Goal: Information Seeking & Learning: Learn about a topic

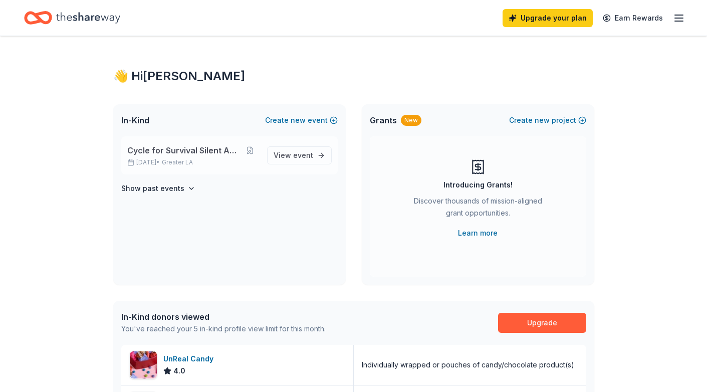
click at [183, 154] on span "Cycle for Survival Silent Auction" at bounding box center [184, 150] width 114 height 12
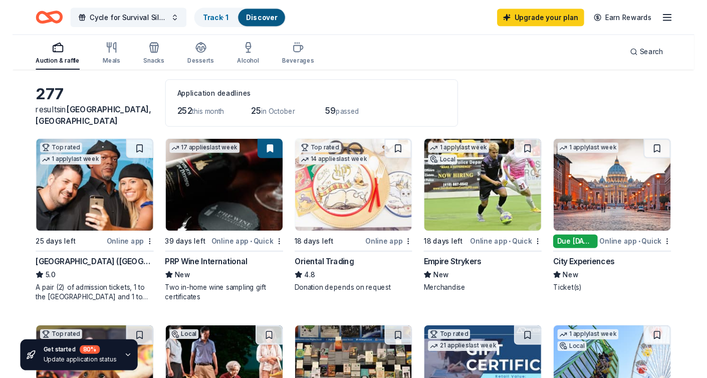
scroll to position [41, 0]
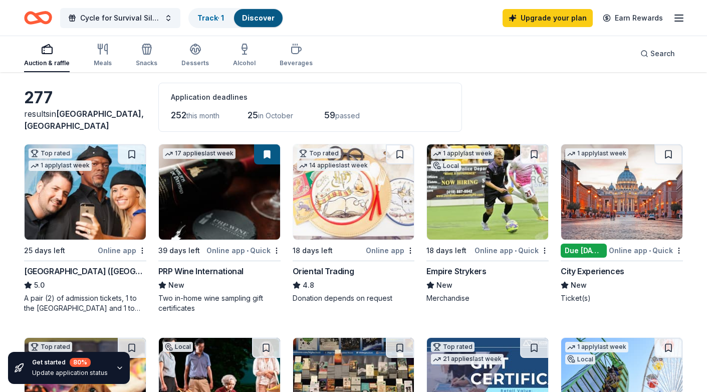
click at [593, 272] on div "City Experiences" at bounding box center [593, 271] width 64 height 12
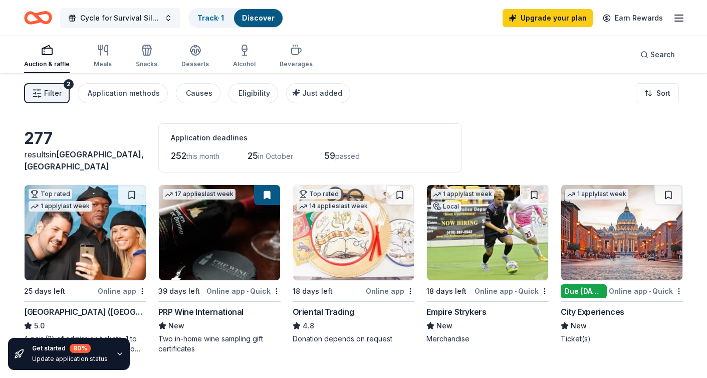
scroll to position [0, 0]
click at [62, 94] on button "Filter 2" at bounding box center [47, 93] width 46 height 20
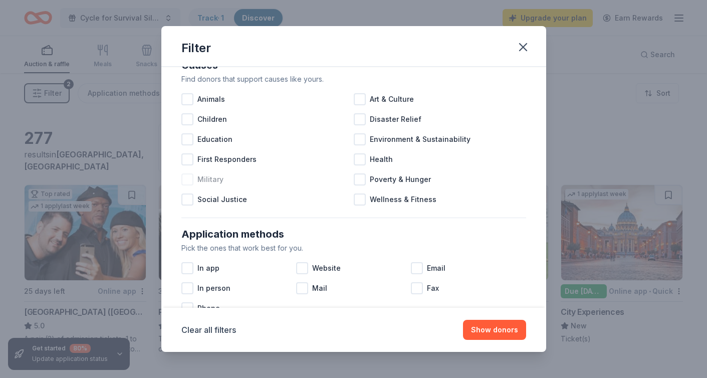
scroll to position [27, 0]
click at [364, 162] on div at bounding box center [360, 158] width 12 height 12
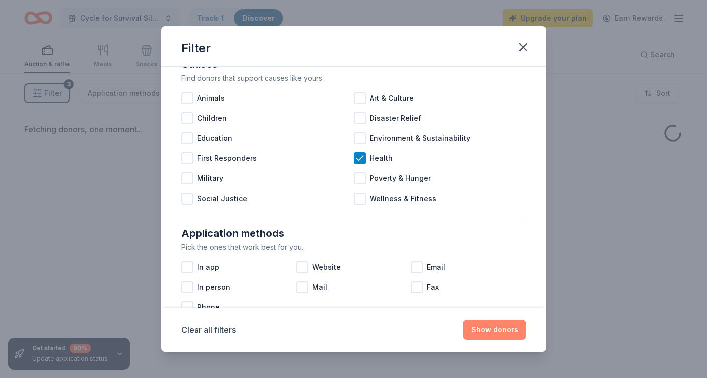
click at [489, 330] on button "Show donors" at bounding box center [494, 330] width 63 height 20
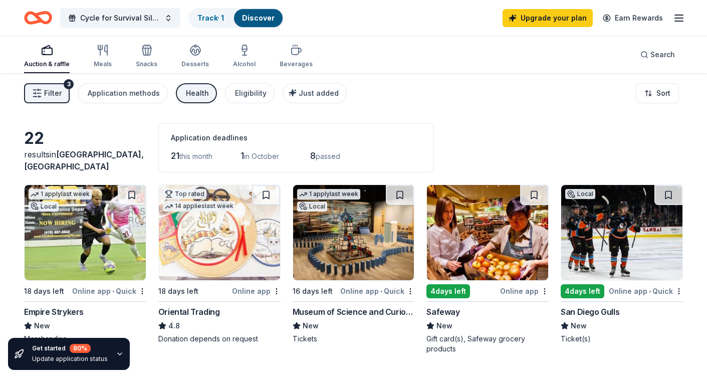
click at [55, 100] on button "Filter 3" at bounding box center [47, 93] width 46 height 20
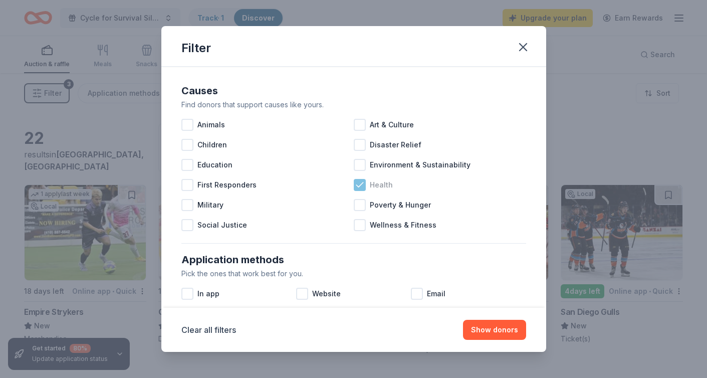
click at [356, 185] on icon at bounding box center [360, 185] width 10 height 10
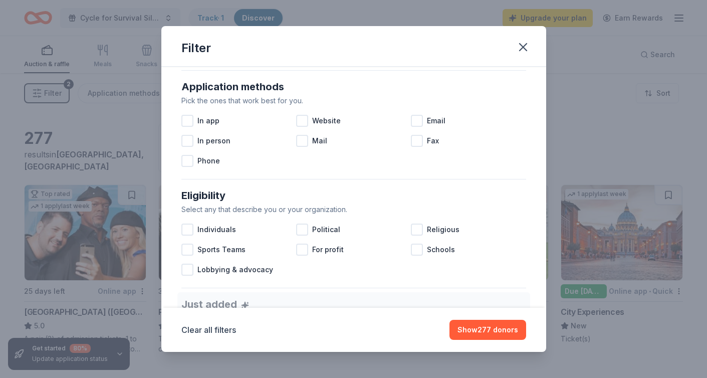
scroll to position [174, 0]
click at [191, 142] on div at bounding box center [187, 140] width 12 height 12
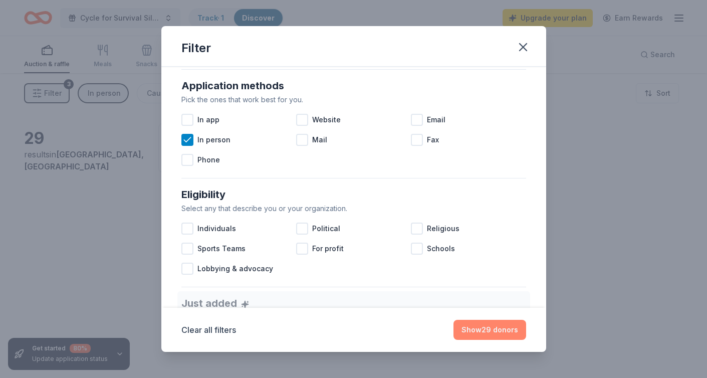
click at [492, 327] on button "Show 29 donors" at bounding box center [490, 330] width 73 height 20
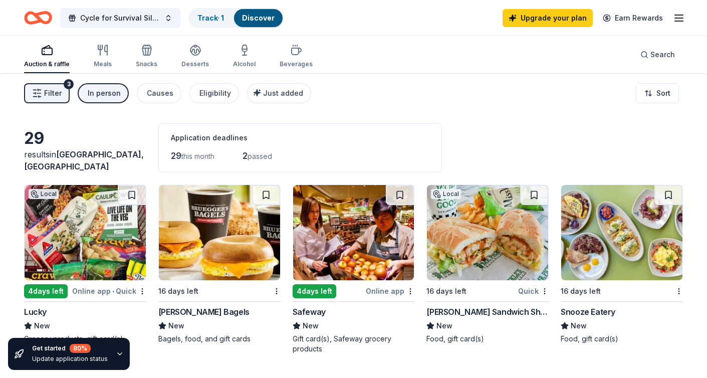
click at [62, 91] on button "Filter 3" at bounding box center [47, 93] width 46 height 20
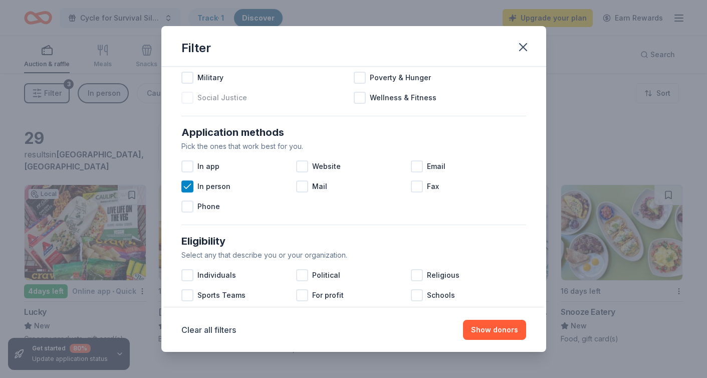
scroll to position [131, 0]
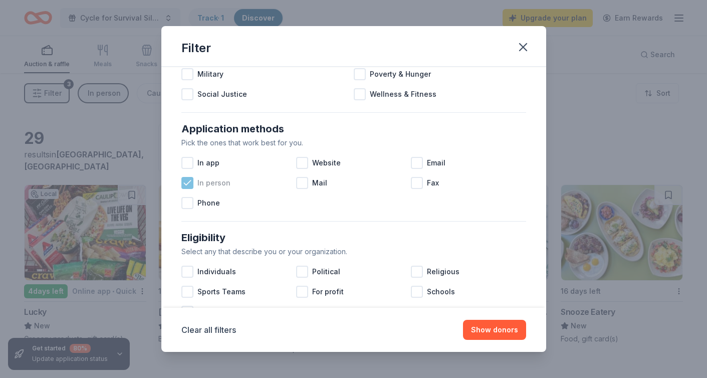
click at [188, 182] on icon at bounding box center [187, 183] width 10 height 10
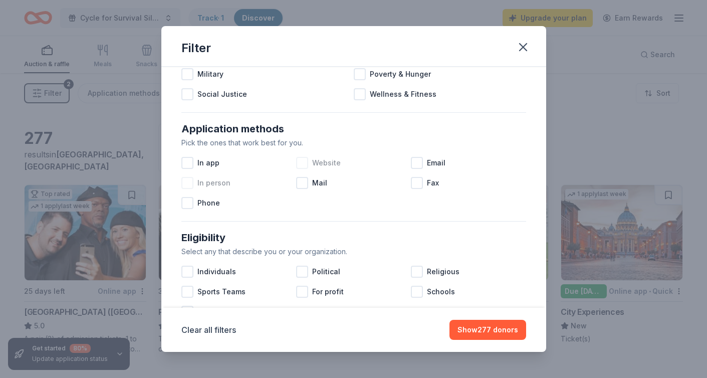
click at [304, 163] on div at bounding box center [302, 163] width 12 height 12
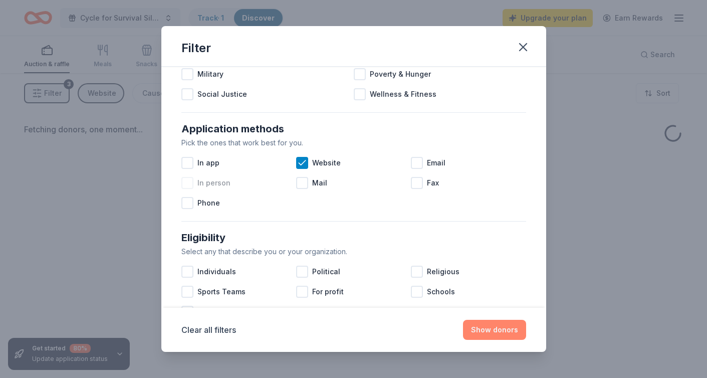
click at [518, 333] on button "Show donors" at bounding box center [494, 330] width 63 height 20
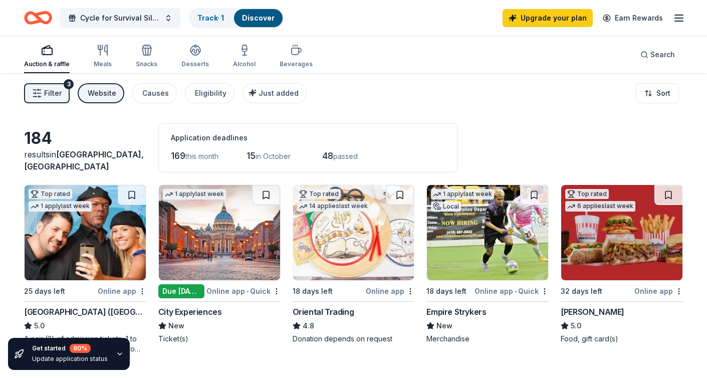
click at [43, 57] on div "Auction & raffle" at bounding box center [47, 56] width 46 height 24
click at [51, 91] on span "Filter" at bounding box center [53, 93] width 18 height 12
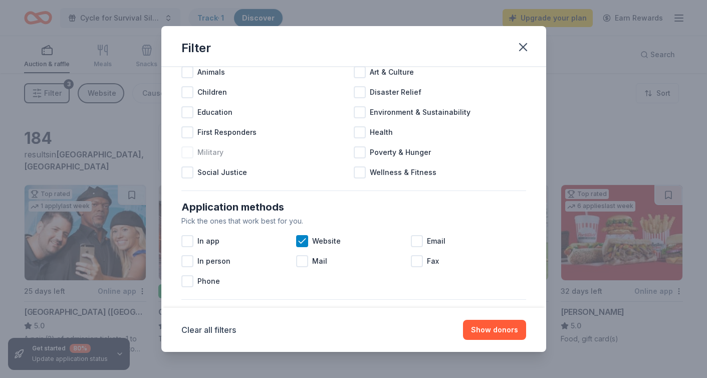
scroll to position [54, 0]
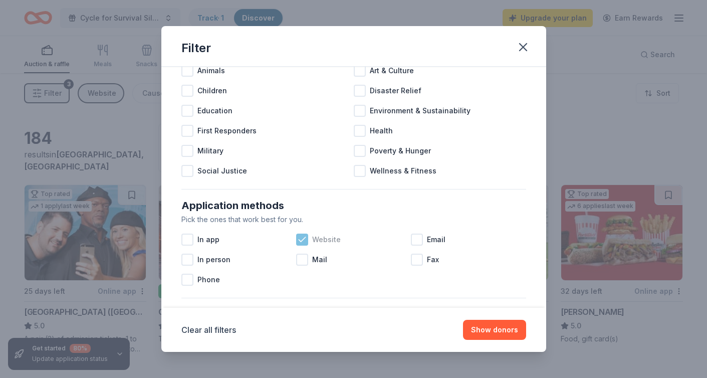
click at [300, 239] on icon at bounding box center [302, 240] width 10 height 10
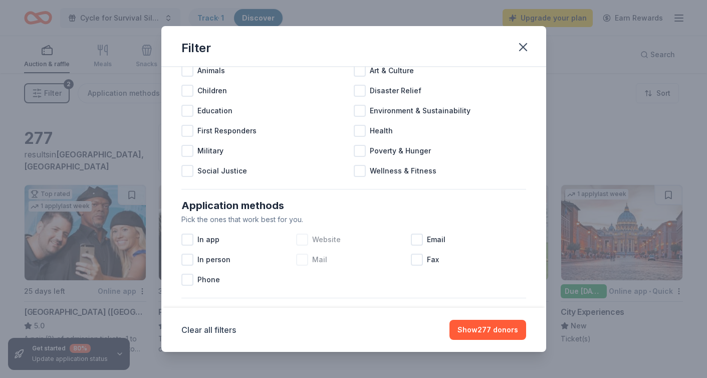
click at [303, 260] on div at bounding box center [302, 260] width 12 height 12
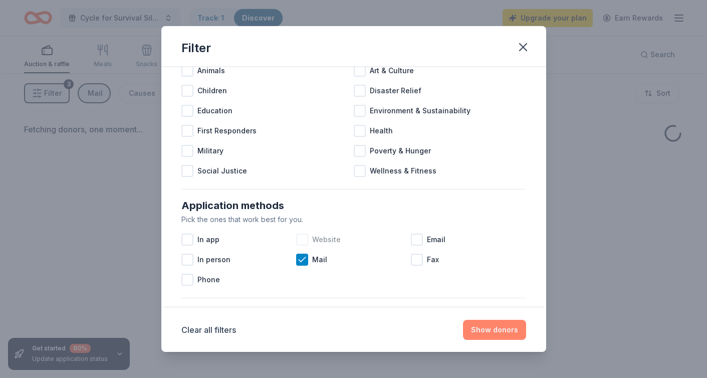
click at [491, 328] on button "Show donors" at bounding box center [494, 330] width 63 height 20
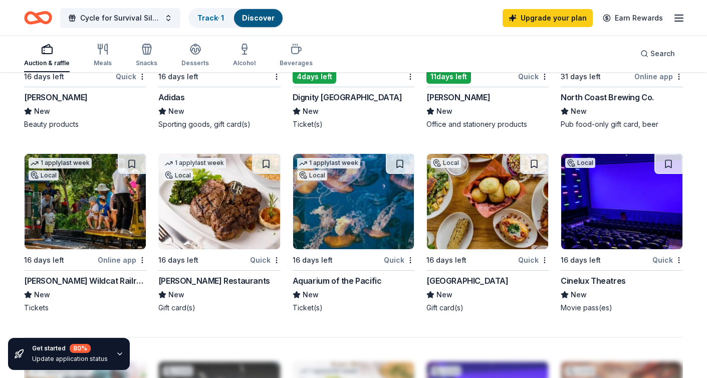
scroll to position [593, 0]
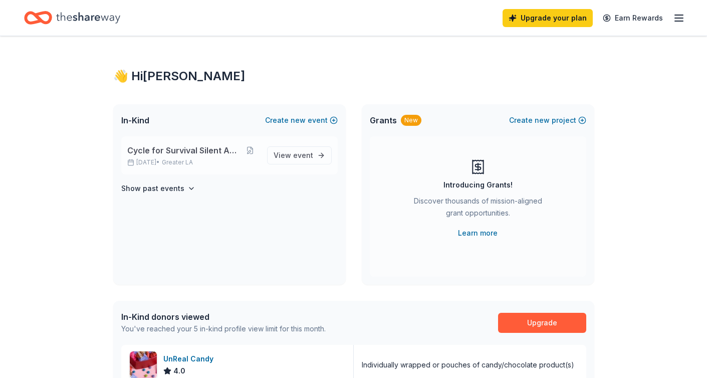
click at [172, 155] on span "Cycle for Survival Silent Auction" at bounding box center [184, 150] width 114 height 12
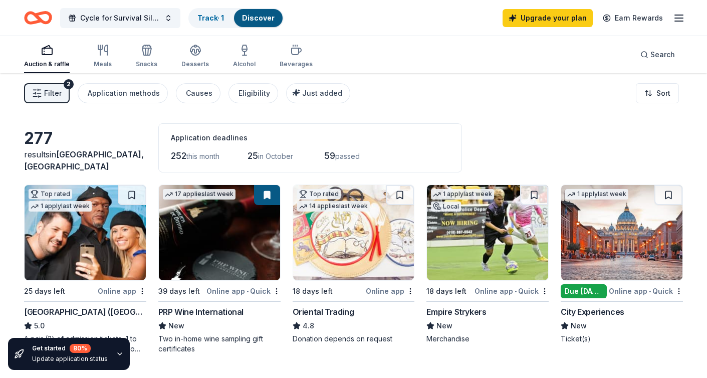
click at [41, 95] on icon "button" at bounding box center [37, 93] width 10 height 10
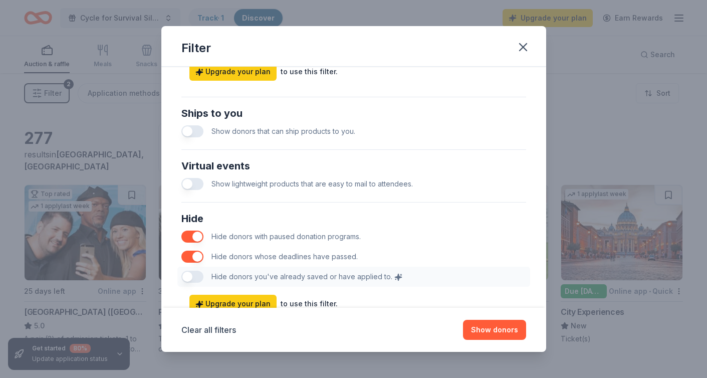
scroll to position [452, 0]
click at [199, 254] on button "button" at bounding box center [192, 256] width 22 height 12
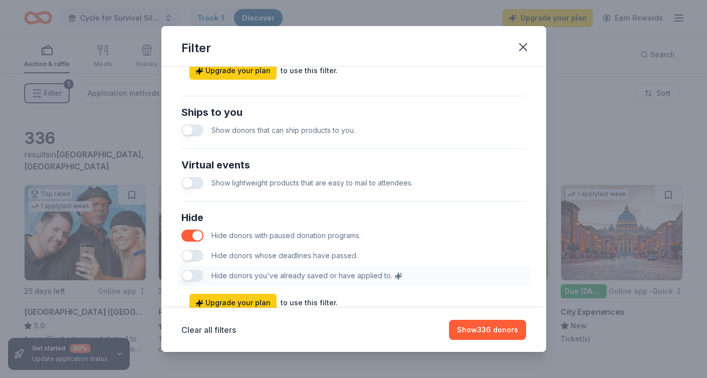
click at [197, 234] on button "button" at bounding box center [192, 236] width 22 height 12
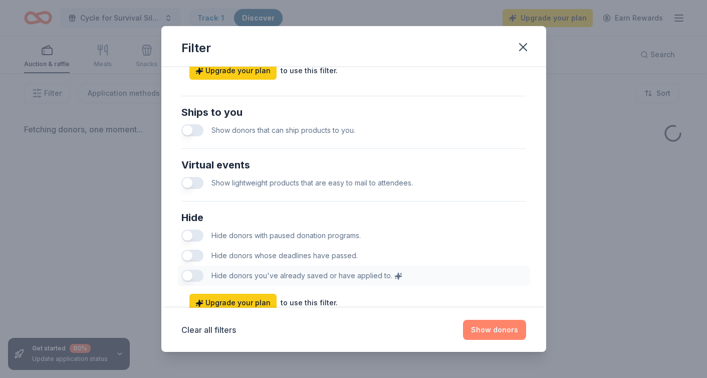
click at [512, 329] on button "Show donors" at bounding box center [494, 330] width 63 height 20
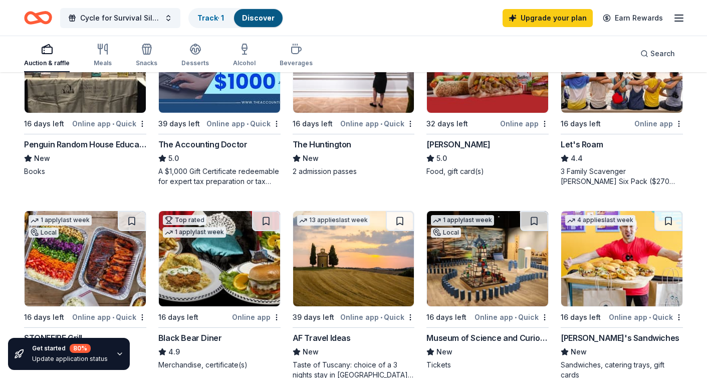
scroll to position [556, 0]
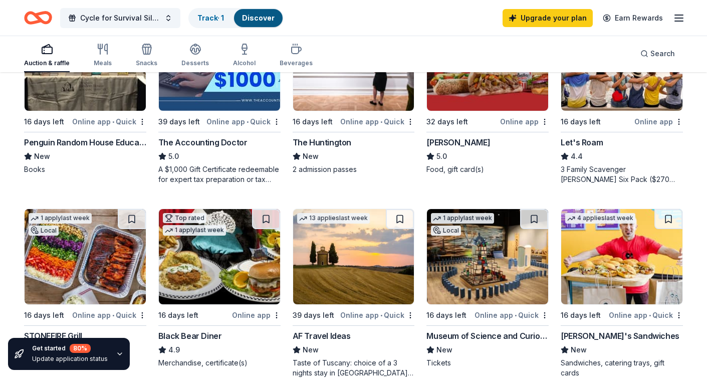
click at [49, 57] on div "Auction & raffle" at bounding box center [47, 55] width 46 height 24
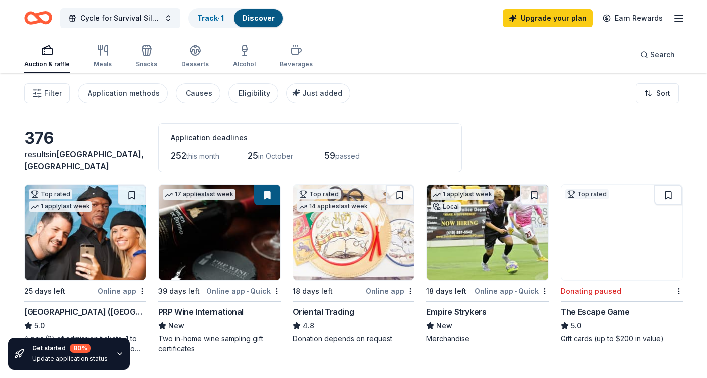
scroll to position [0, 0]
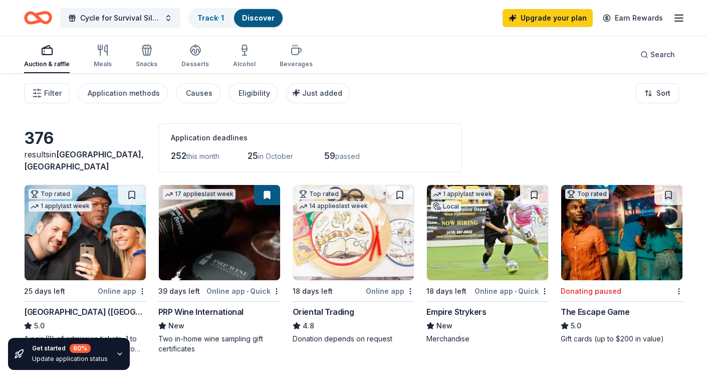
click at [45, 104] on div "Filter Application methods Causes Eligibility Just added Sort" at bounding box center [353, 93] width 707 height 40
click at [44, 93] on span "Filter" at bounding box center [53, 93] width 18 height 12
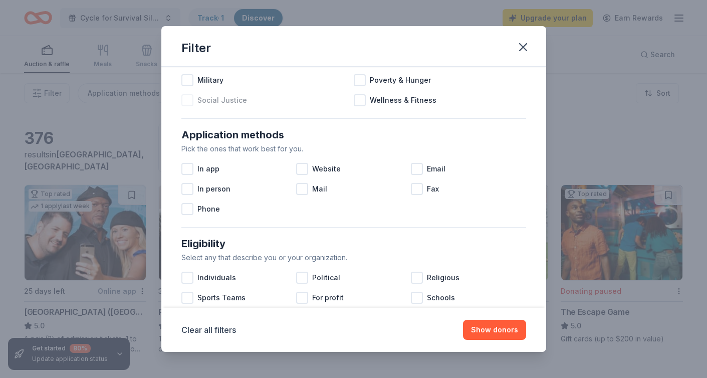
scroll to position [129, 0]
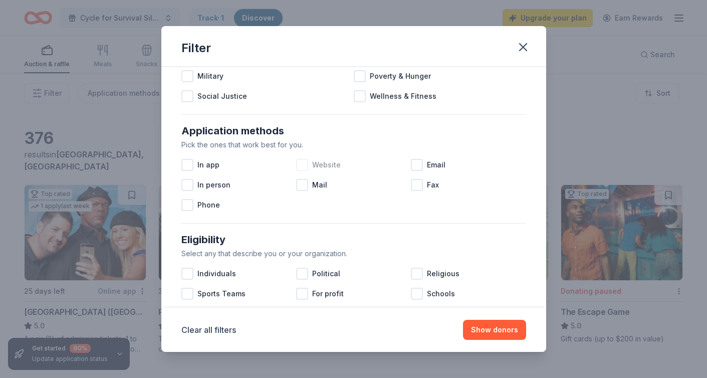
click at [305, 160] on div at bounding box center [302, 165] width 12 height 12
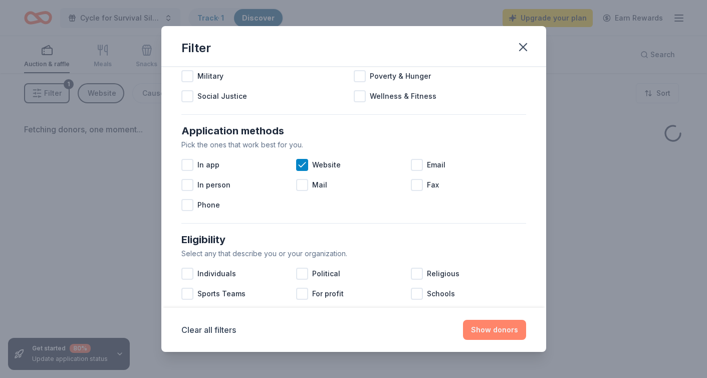
click at [512, 335] on button "Show donors" at bounding box center [494, 330] width 63 height 20
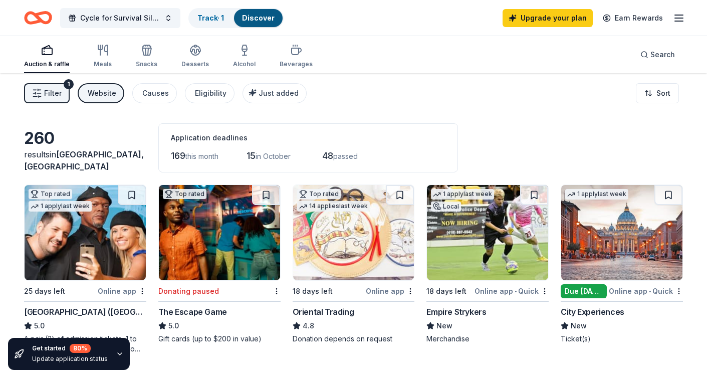
click at [45, 100] on button "Filter 1" at bounding box center [47, 93] width 46 height 20
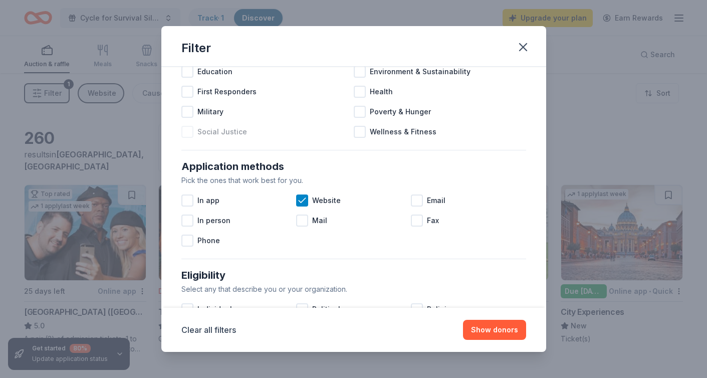
scroll to position [95, 0]
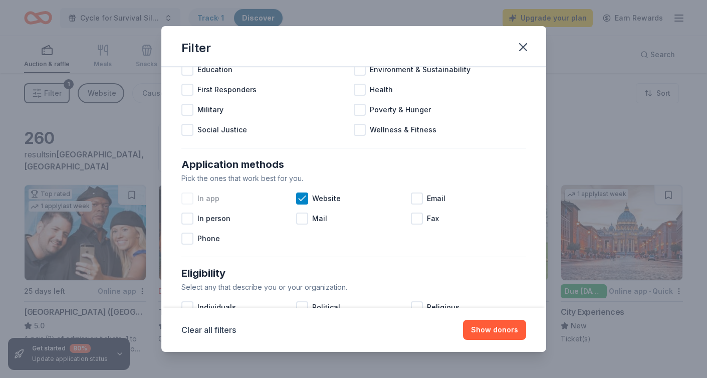
click at [189, 198] on div at bounding box center [187, 198] width 12 height 12
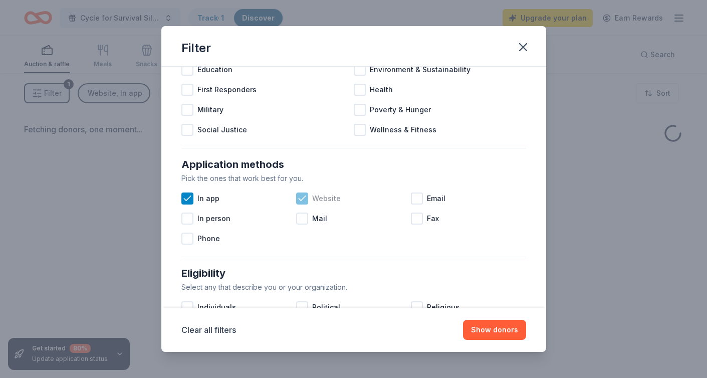
click at [302, 199] on icon at bounding box center [302, 198] width 7 height 5
click at [488, 330] on button "Show donors" at bounding box center [494, 330] width 63 height 20
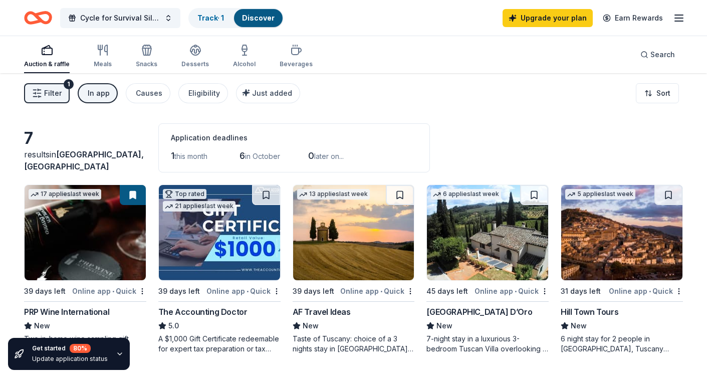
click at [48, 95] on span "Filter" at bounding box center [53, 93] width 18 height 12
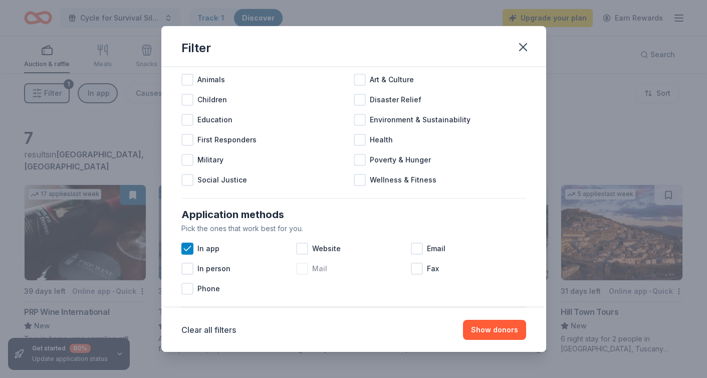
scroll to position [57, 0]
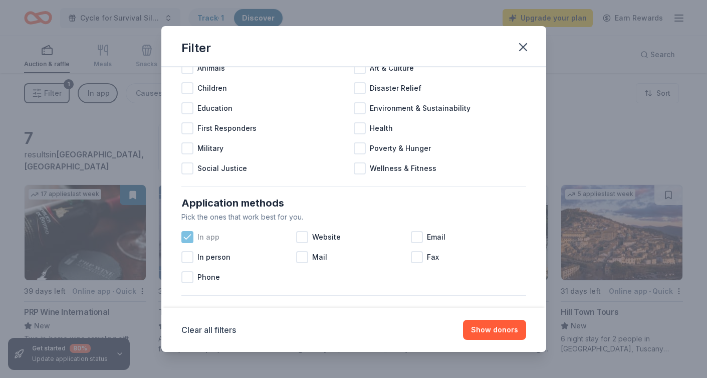
click at [187, 240] on icon at bounding box center [187, 237] width 10 height 10
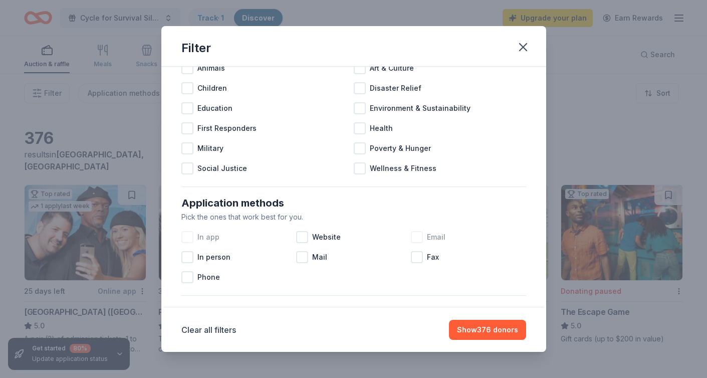
click at [413, 237] on div at bounding box center [417, 237] width 12 height 12
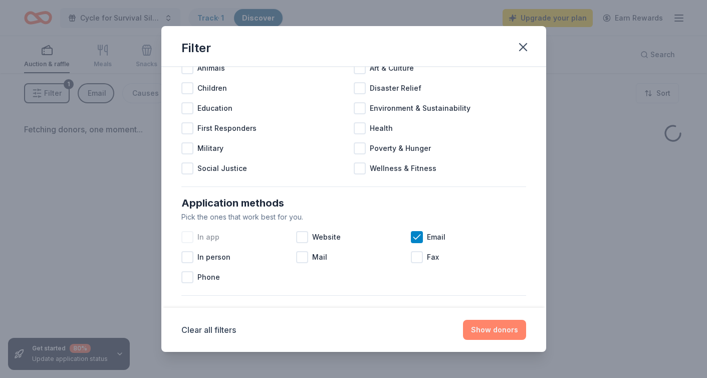
click at [492, 338] on button "Show donors" at bounding box center [494, 330] width 63 height 20
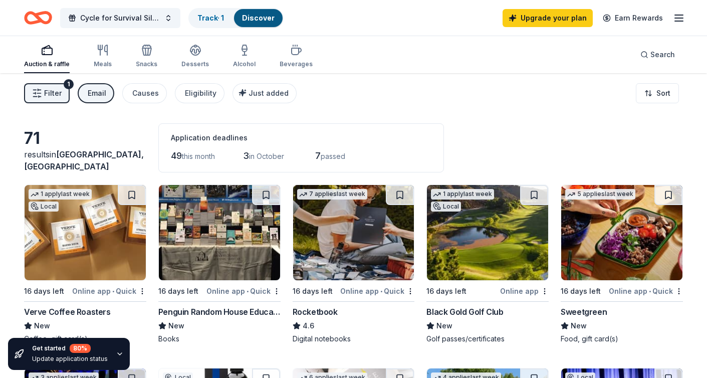
click at [51, 93] on span "Filter" at bounding box center [53, 93] width 18 height 12
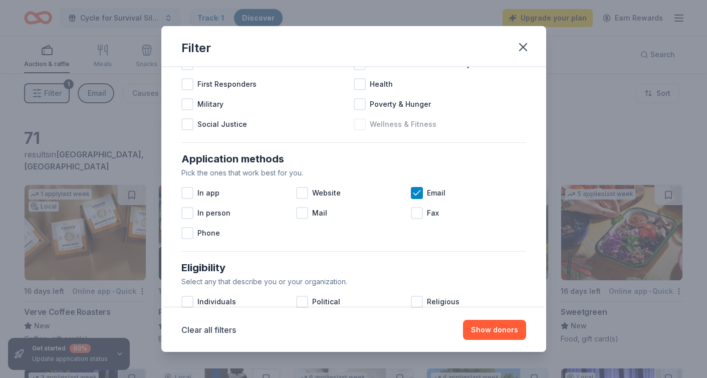
scroll to position [117, 0]
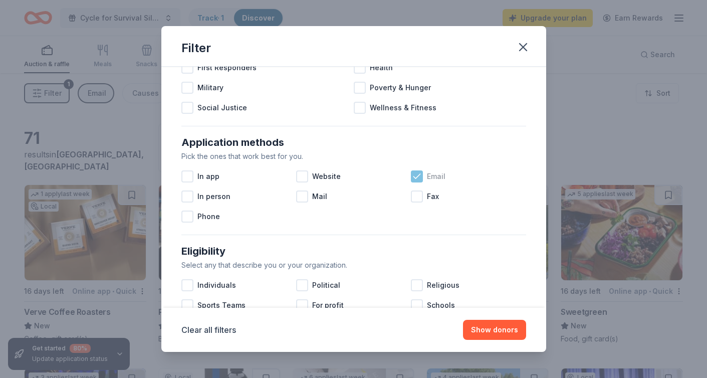
click at [417, 176] on icon at bounding box center [417, 176] width 10 height 10
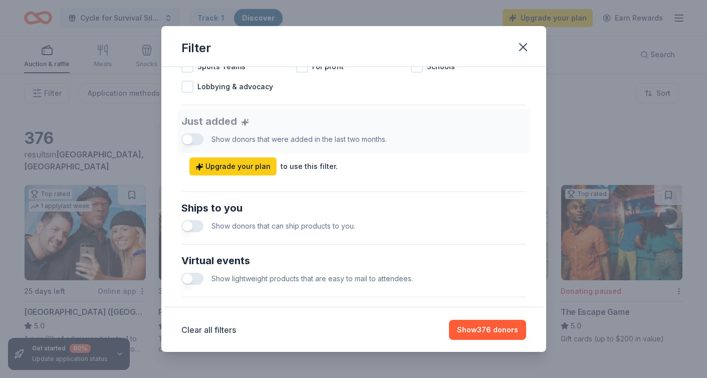
scroll to position [413, 0]
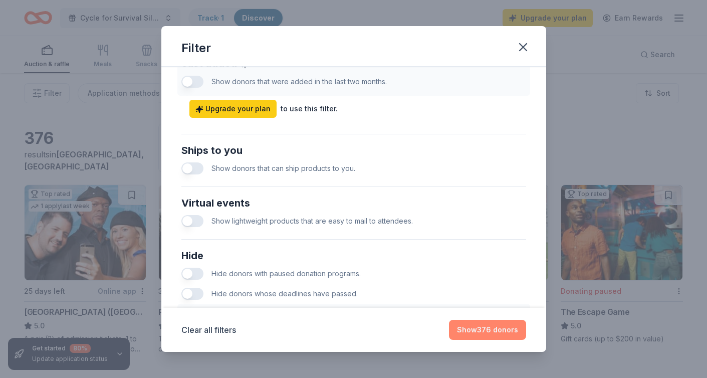
click at [478, 339] on button "Show 376 donors" at bounding box center [487, 330] width 77 height 20
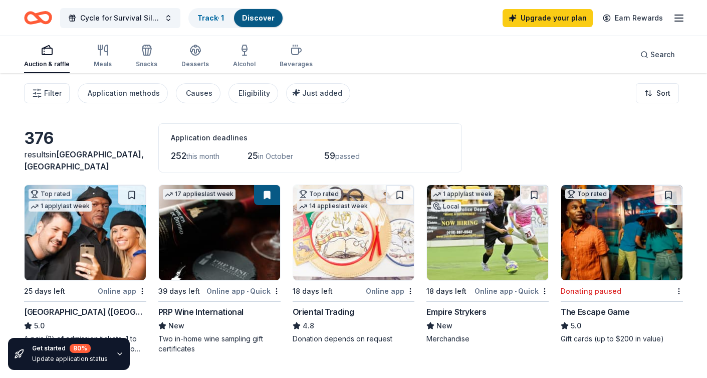
scroll to position [0, 0]
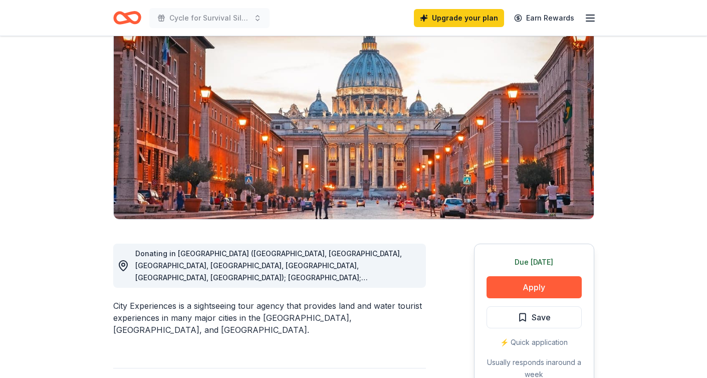
scroll to position [86, 0]
